Goal: Information Seeking & Learning: Learn about a topic

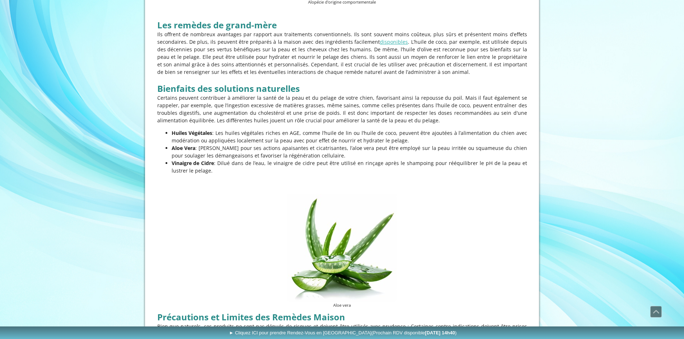
scroll to position [1220, 0]
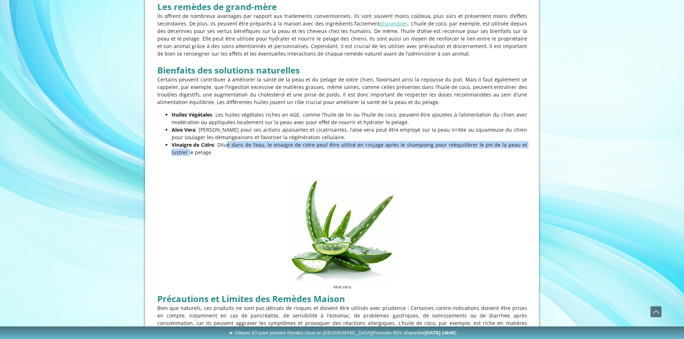
drag, startPoint x: 225, startPoint y: 131, endPoint x: 526, endPoint y: 130, distance: 300.7
click at [526, 141] on p "Vinaigre de Cidre : Dilué dans de l’eau, le vinaigre de cidre peut être utilisé…" at bounding box center [349, 148] width 355 height 15
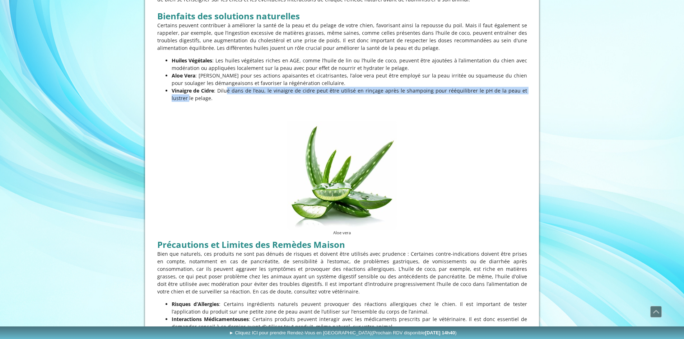
scroll to position [1292, 0]
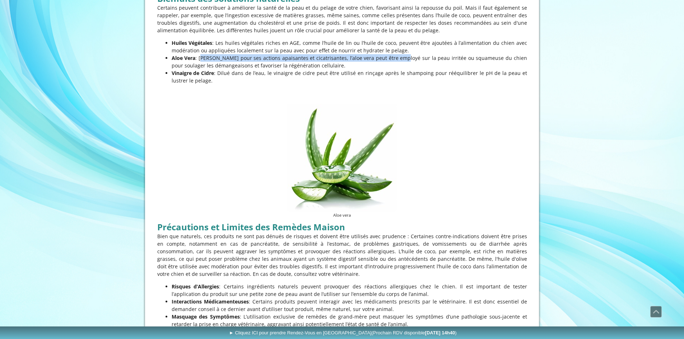
drag, startPoint x: 200, startPoint y: 43, endPoint x: 397, endPoint y: 44, distance: 197.3
click at [397, 54] on p "[PERSON_NAME] : Connu pour ses actions apaisantes et cicatrisantes, l’aloe vera…" at bounding box center [349, 61] width 355 height 15
click at [185, 177] on figure "Aloe vera" at bounding box center [342, 161] width 370 height 115
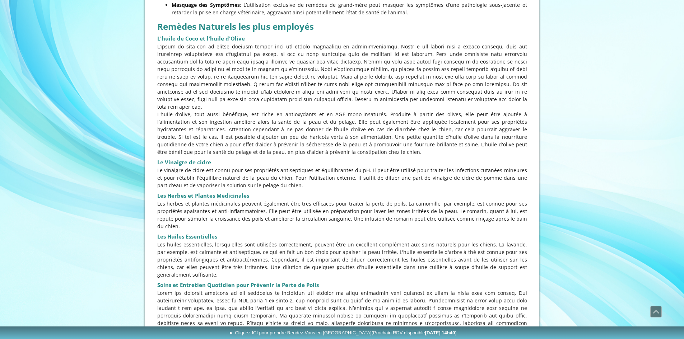
scroll to position [1615, 0]
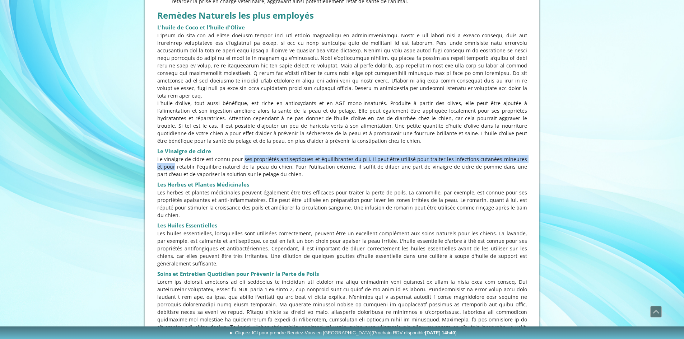
drag, startPoint x: 255, startPoint y: 136, endPoint x: 531, endPoint y: 134, distance: 275.6
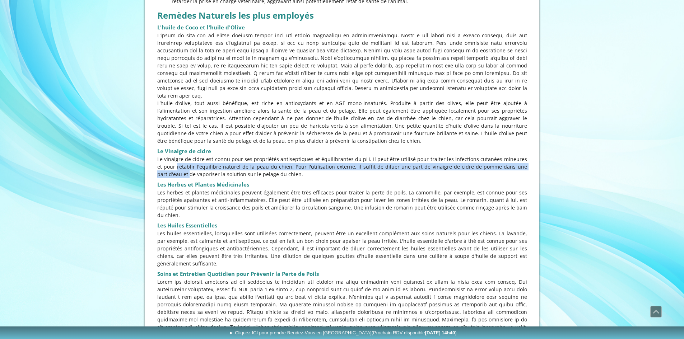
drag, startPoint x: 153, startPoint y: 143, endPoint x: 518, endPoint y: 142, distance: 365.3
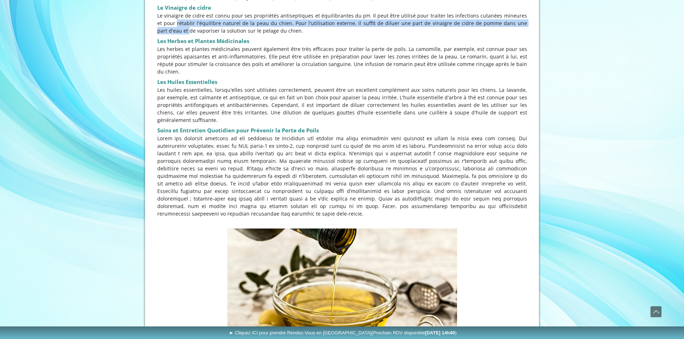
scroll to position [1794, 0]
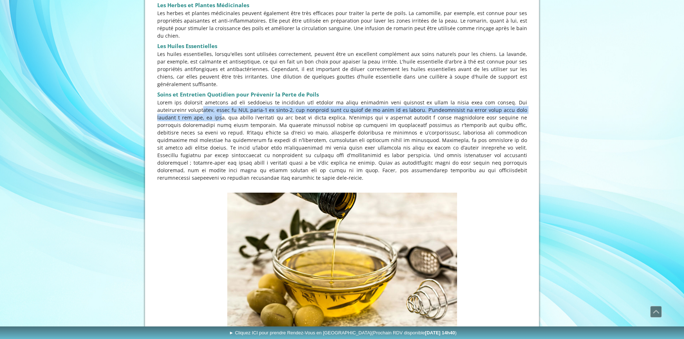
drag, startPoint x: 261, startPoint y: 75, endPoint x: 524, endPoint y: 74, distance: 263.4
click at [524, 99] on p at bounding box center [342, 140] width 370 height 83
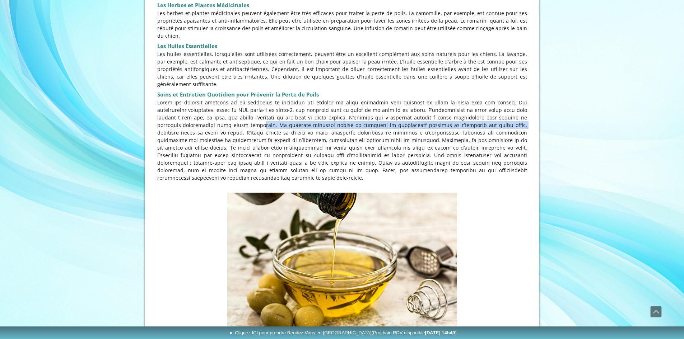
drag, startPoint x: 158, startPoint y: 89, endPoint x: 401, endPoint y: 89, distance: 242.5
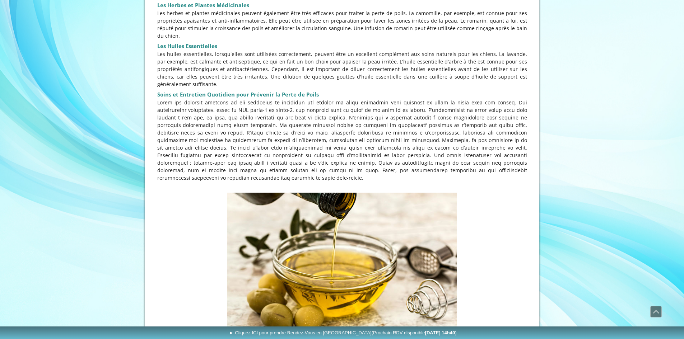
click at [163, 198] on figure at bounding box center [342, 269] width 370 height 153
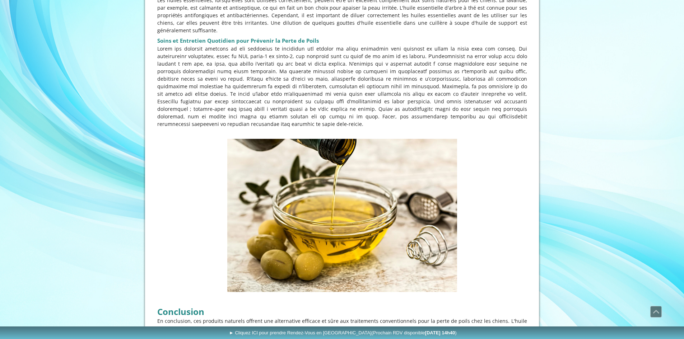
scroll to position [1965, 0]
